Goal: Navigation & Orientation: Find specific page/section

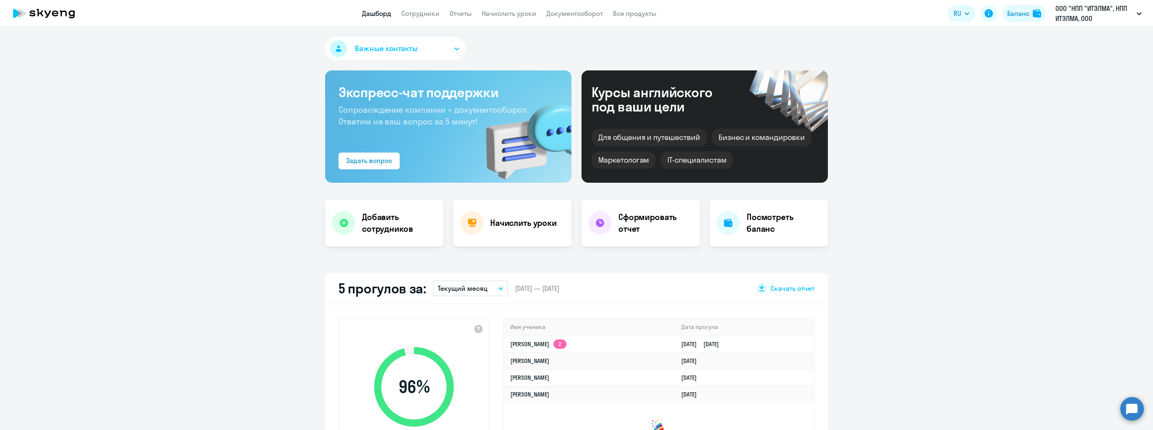
select select "30"
click at [412, 17] on link "Сотрудники" at bounding box center [421, 13] width 38 height 8
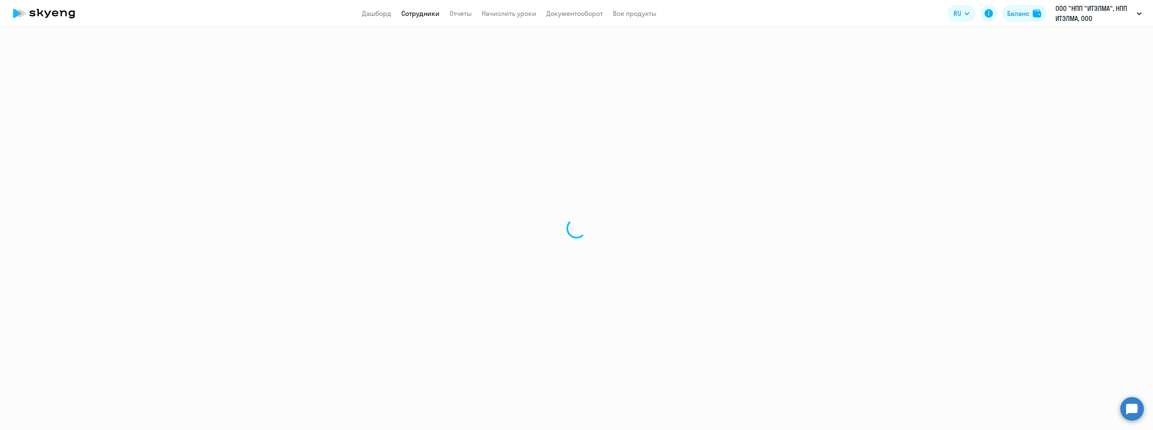
select select "30"
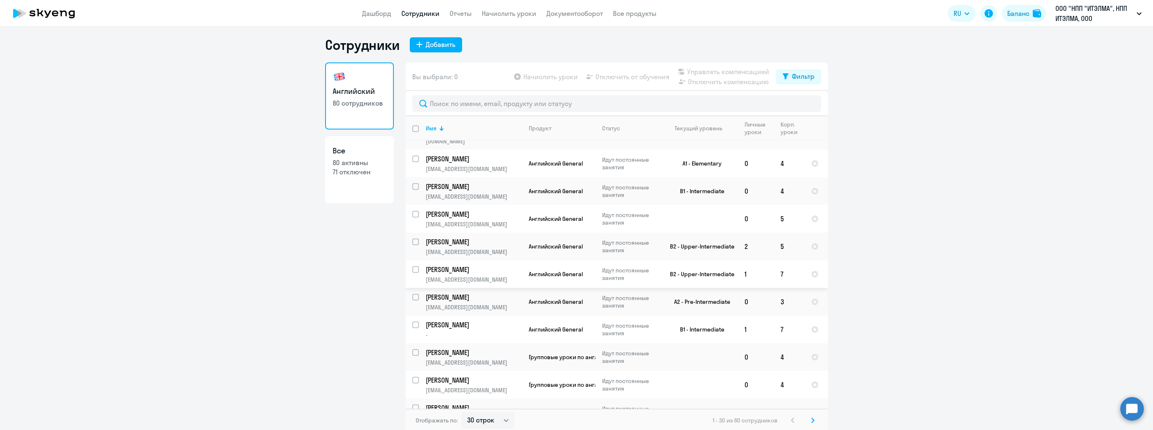
scroll to position [5, 0]
click at [812, 418] on icon at bounding box center [813, 418] width 3 height 5
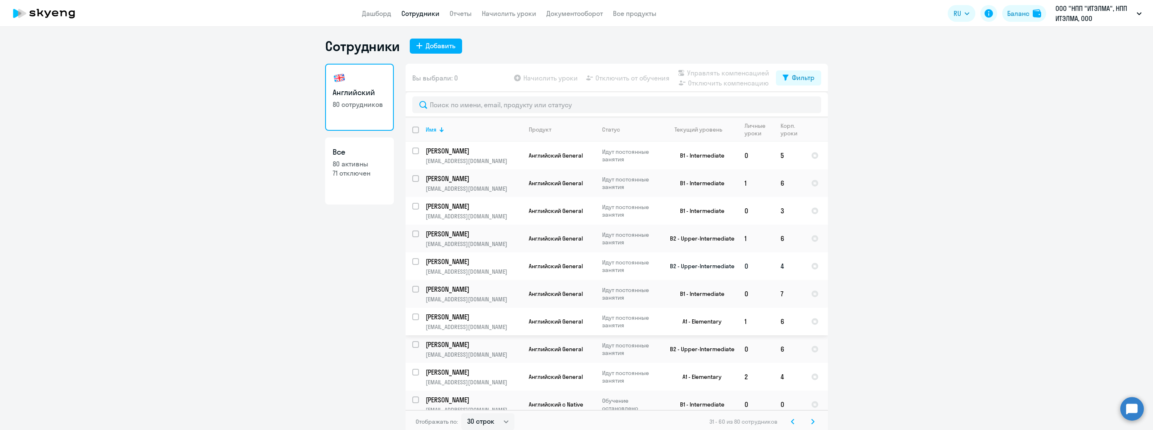
scroll to position [0, 0]
click at [386, 11] on link "Дашборд" at bounding box center [376, 13] width 29 height 8
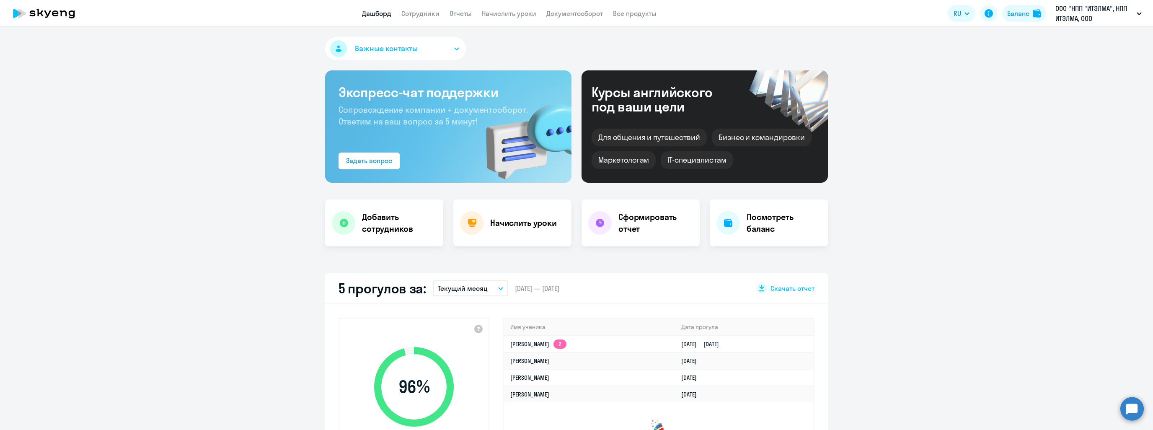
select select "30"
